Goal: Find specific page/section: Find specific page/section

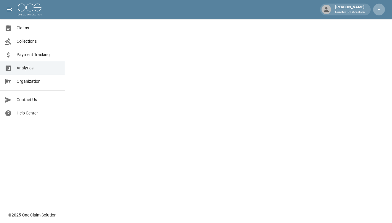
click at [381, 7] on icon "button" at bounding box center [379, 9] width 7 height 7
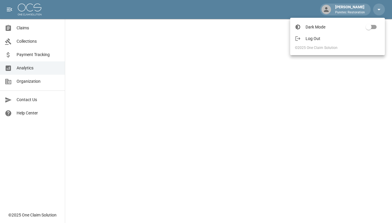
click at [335, 40] on span "Log Out" at bounding box center [343, 39] width 75 height 6
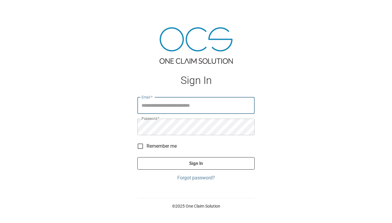
type input "**********"
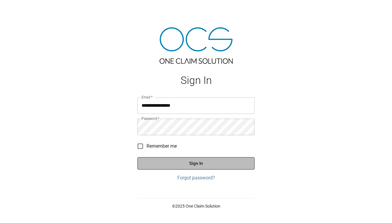
click at [200, 165] on button "Sign In" at bounding box center [195, 163] width 117 height 12
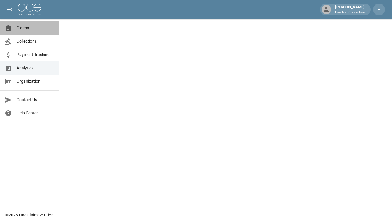
click at [39, 29] on span "Claims" at bounding box center [36, 28] width 38 height 6
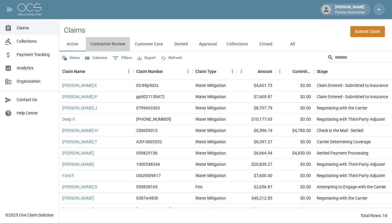
click at [107, 43] on button "Contractor Review" at bounding box center [108, 44] width 44 height 14
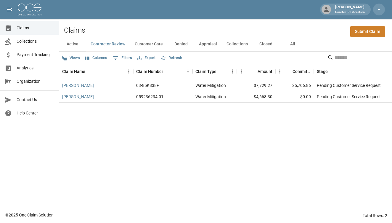
click at [148, 44] on button "Customer Care" at bounding box center [149, 44] width 38 height 14
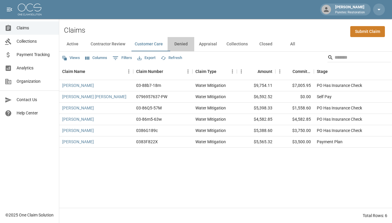
click at [182, 43] on button "Denied" at bounding box center [181, 44] width 27 height 14
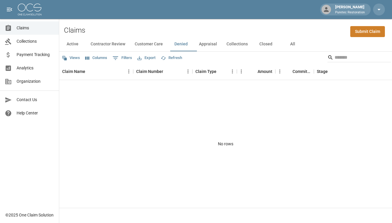
click at [209, 47] on button "Appraisal" at bounding box center [208, 44] width 28 height 14
